Goal: Task Accomplishment & Management: Manage account settings

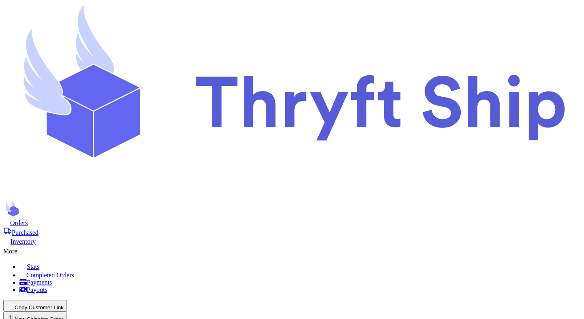
scroll to position [63, 0]
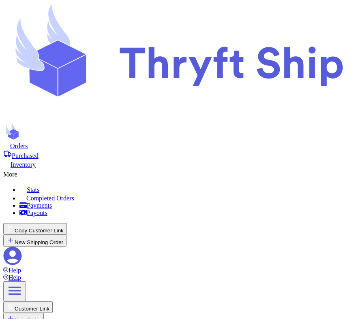
scroll to position [222, 0]
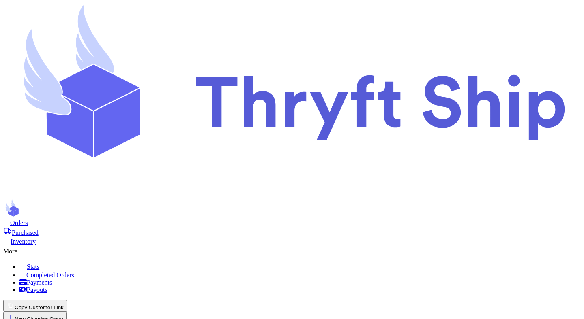
scroll to position [0, 0]
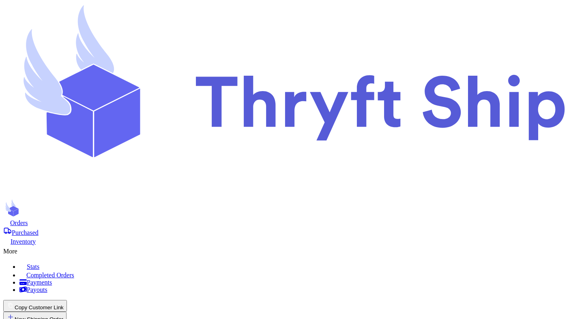
select select "NY"
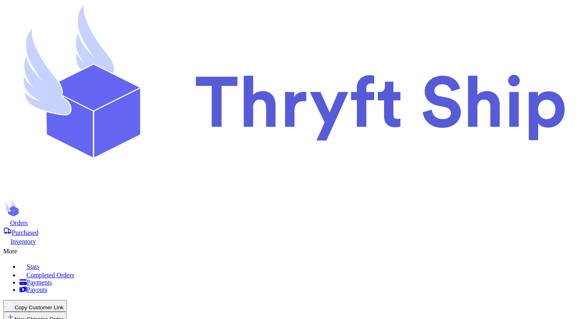
select select "NY"
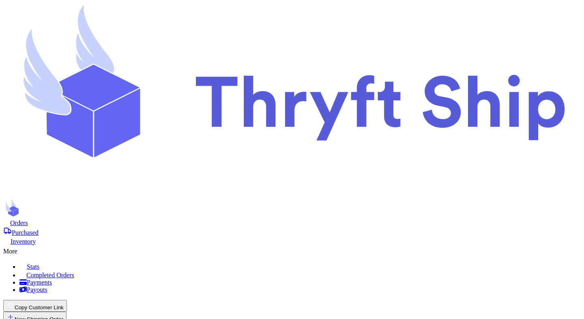
select select "UT"
